Goal: Complete application form

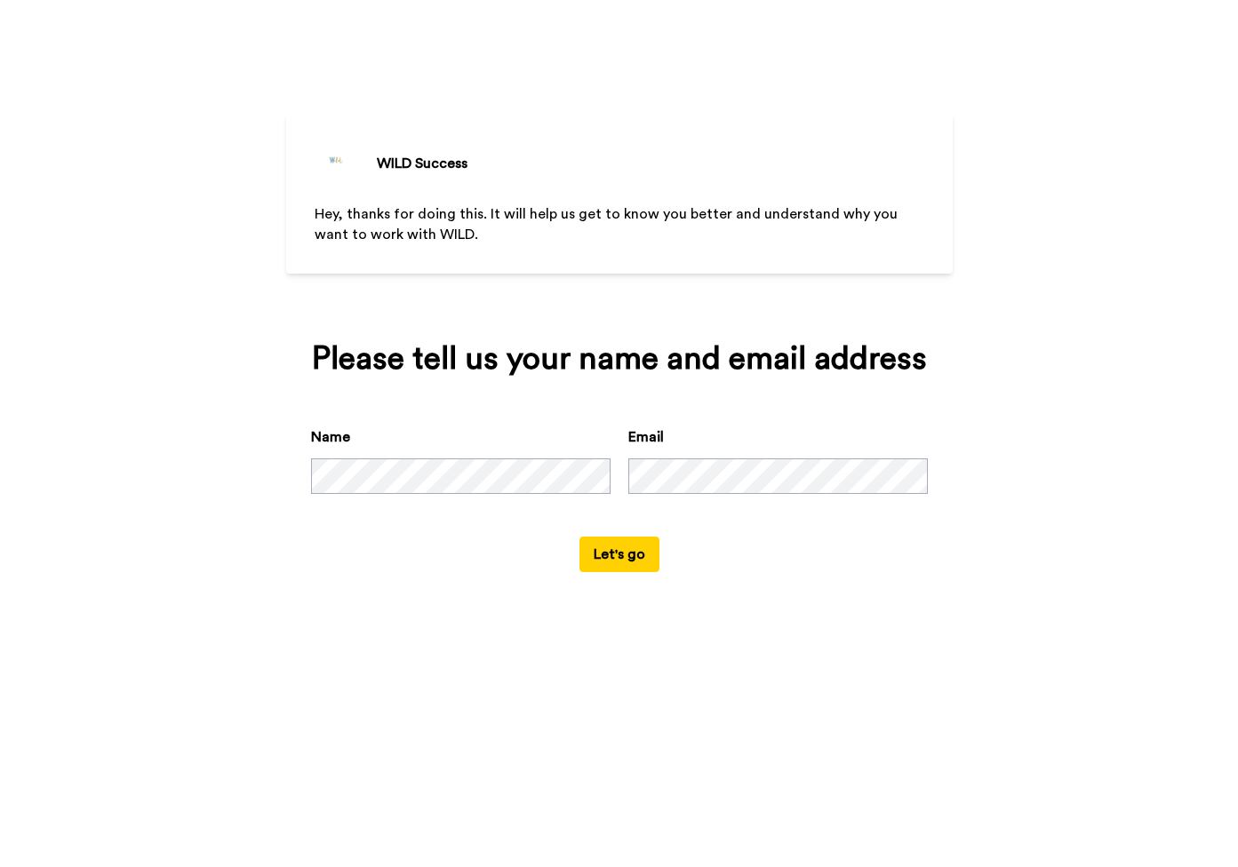
click at [629, 572] on button "Let's go" at bounding box center [619, 555] width 80 height 36
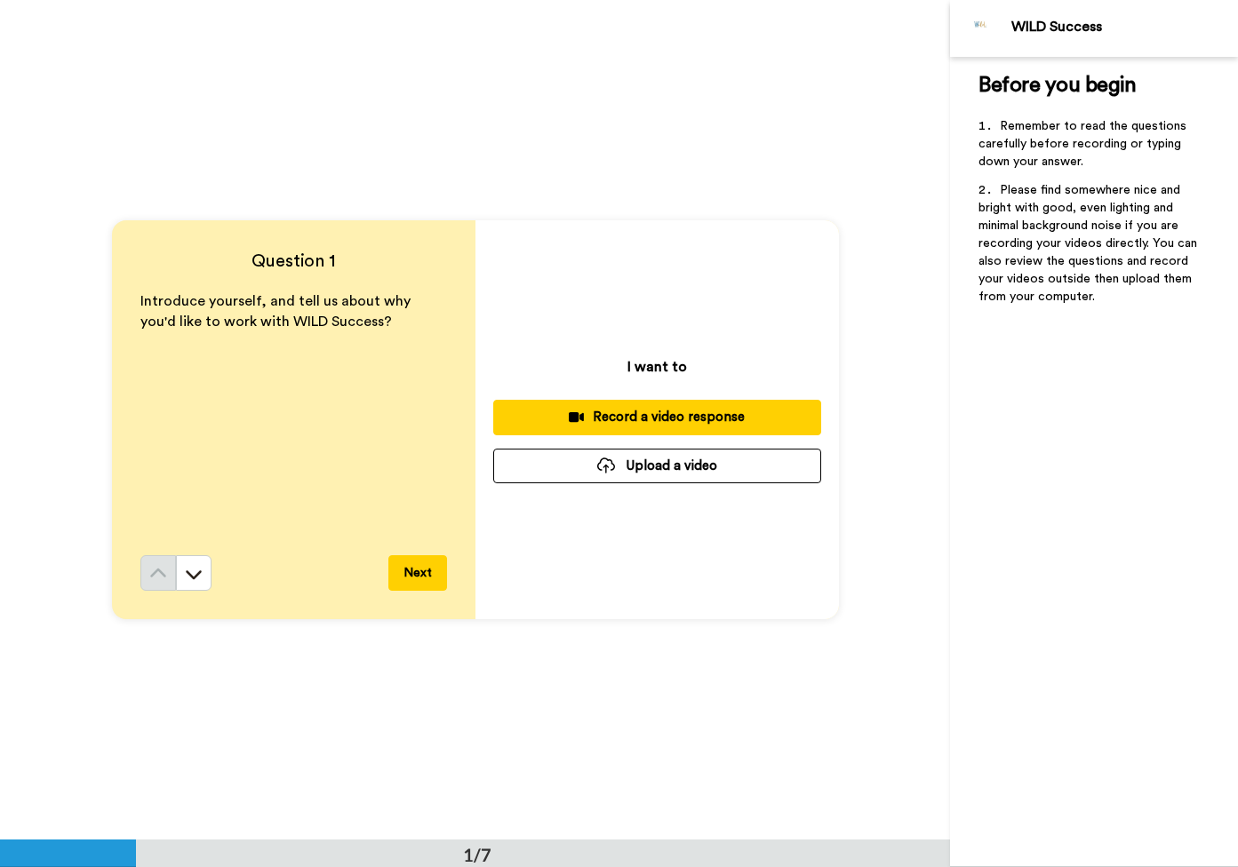
click at [411, 573] on button "Next" at bounding box center [417, 573] width 59 height 36
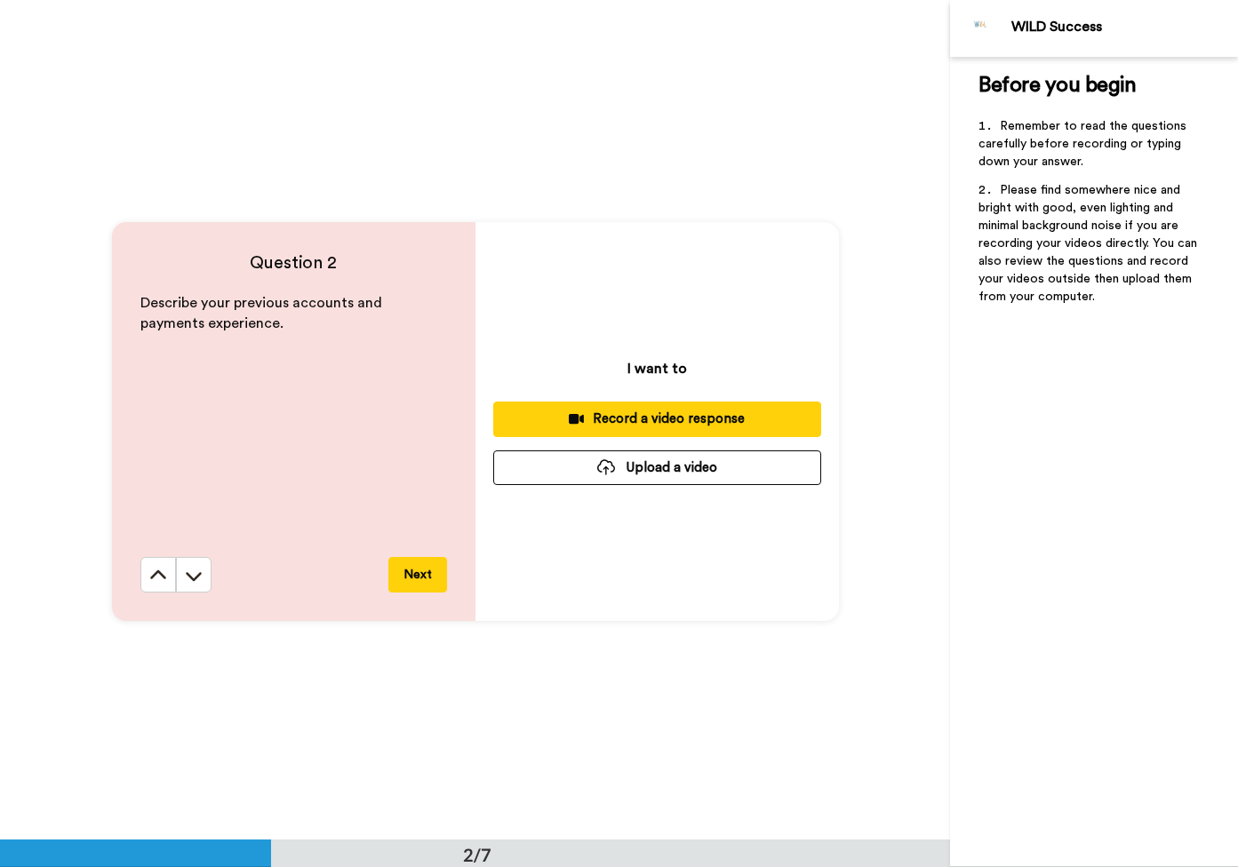
scroll to position [841, 0]
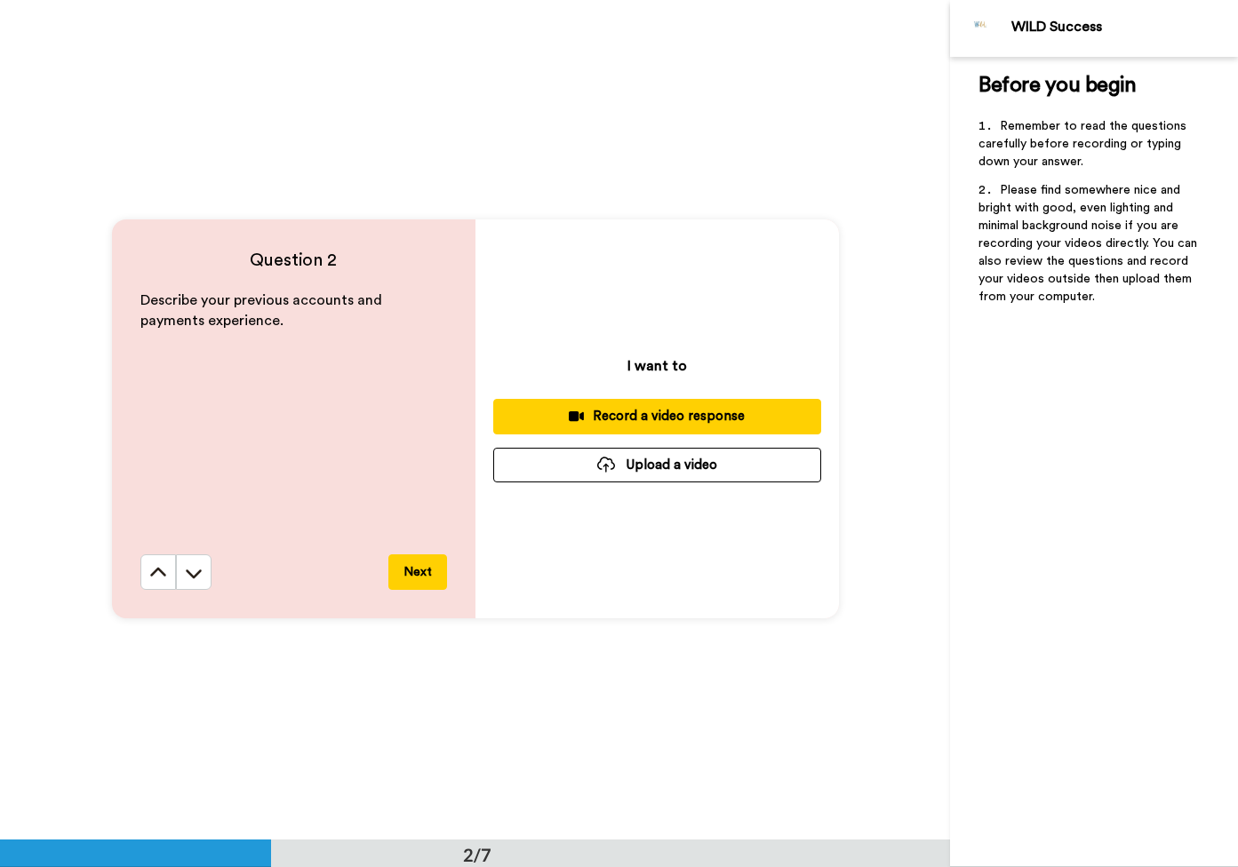
click at [424, 572] on button "Next" at bounding box center [417, 572] width 59 height 36
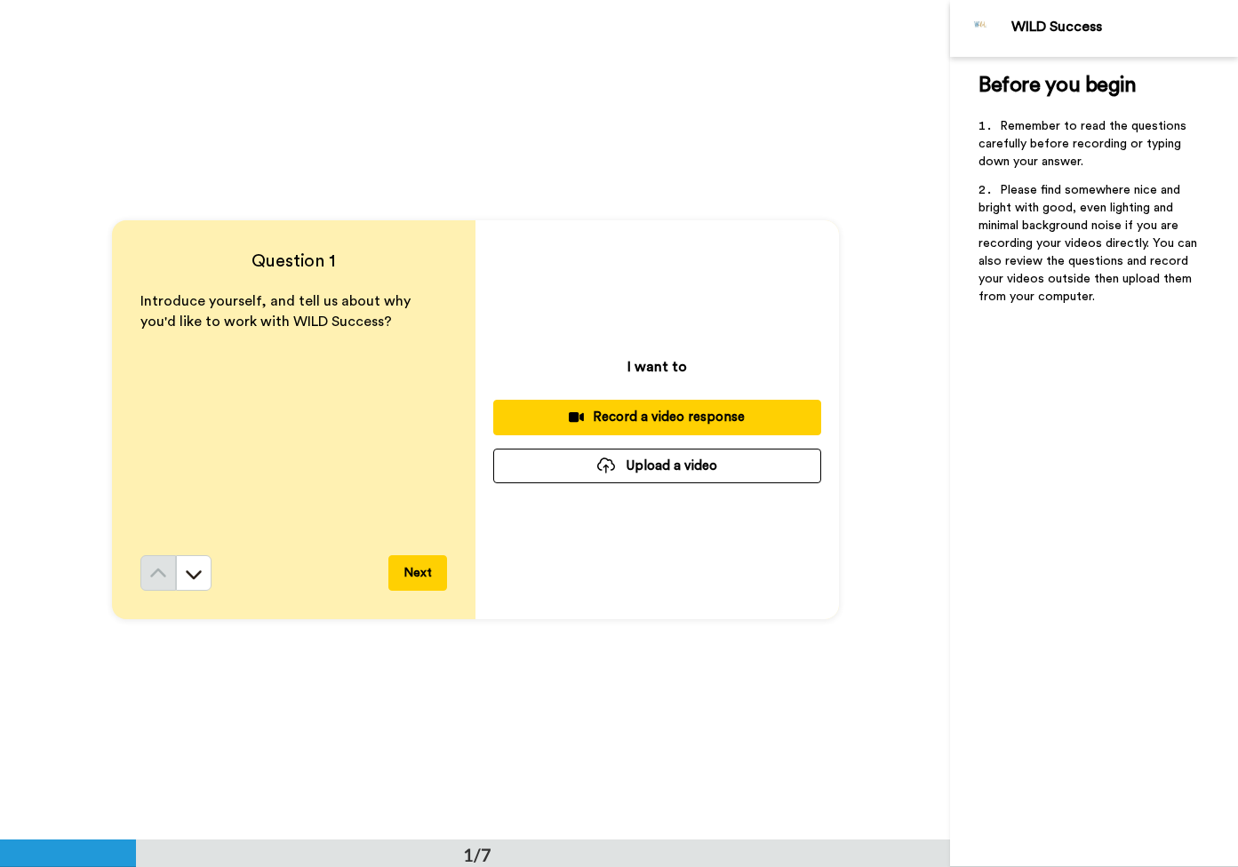
scroll to position [0, 0]
click at [985, 23] on img at bounding box center [981, 28] width 43 height 43
click at [1047, 26] on div "WILD Success" at bounding box center [1124, 27] width 226 height 17
click at [977, 25] on img at bounding box center [981, 28] width 43 height 43
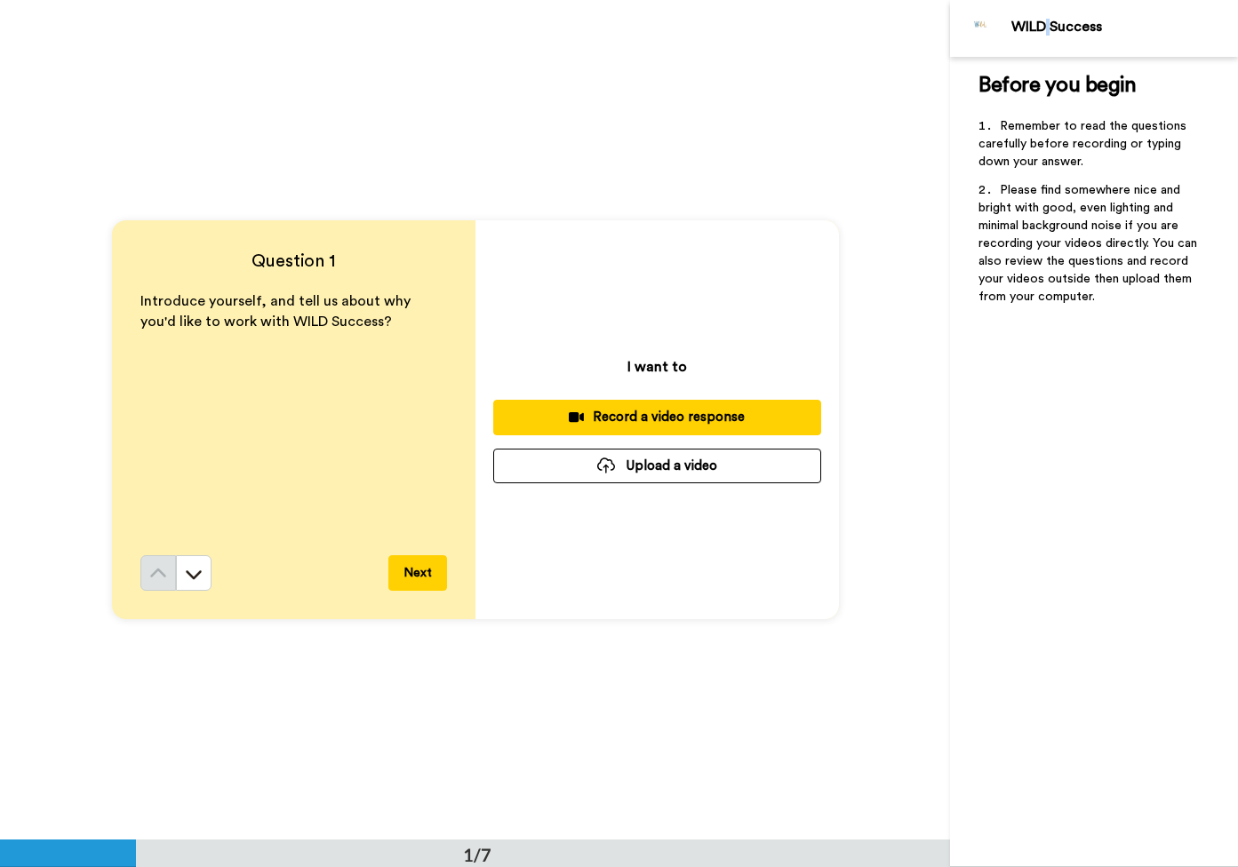
click at [977, 25] on img at bounding box center [981, 28] width 43 height 43
click at [1055, 24] on div "WILD Success" at bounding box center [1124, 27] width 226 height 17
click at [942, 68] on div "Question 1 Introduce yourself, and tell us about why you'd like to work with WI…" at bounding box center [475, 420] width 950 height 840
